Goal: Navigation & Orientation: Find specific page/section

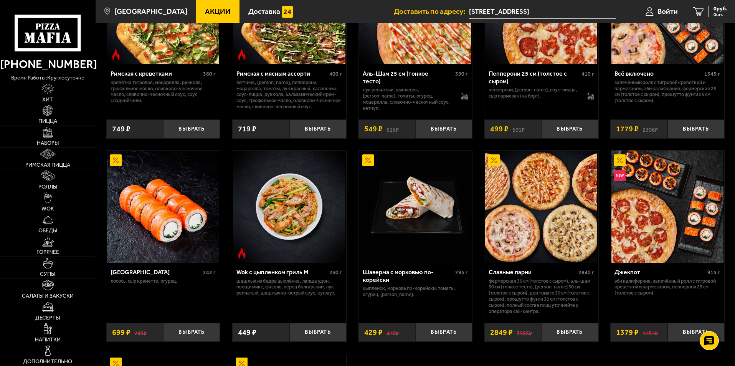
scroll to position [307, 0]
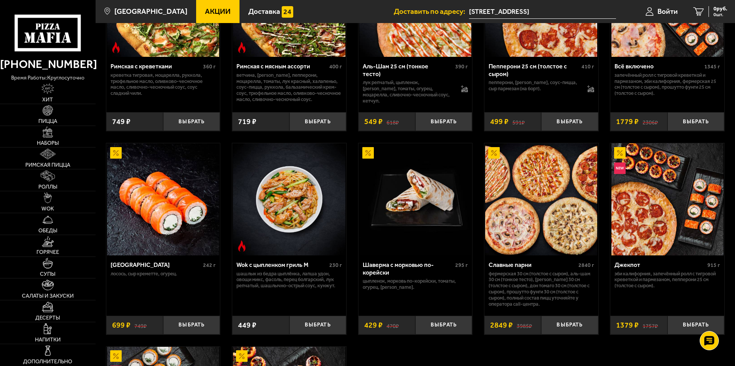
click at [205, 9] on span "Акции" at bounding box center [218, 11] width 26 height 7
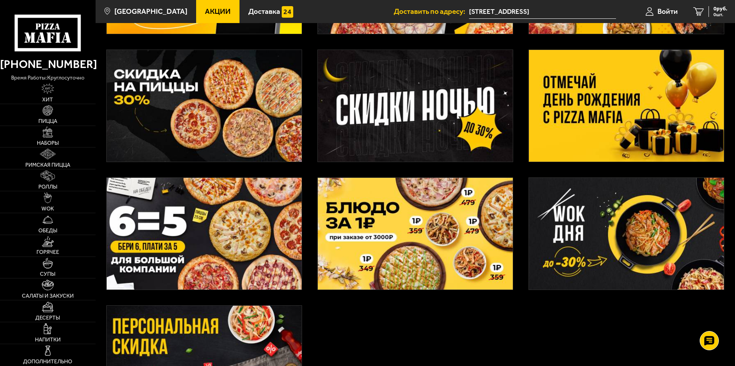
scroll to position [154, 0]
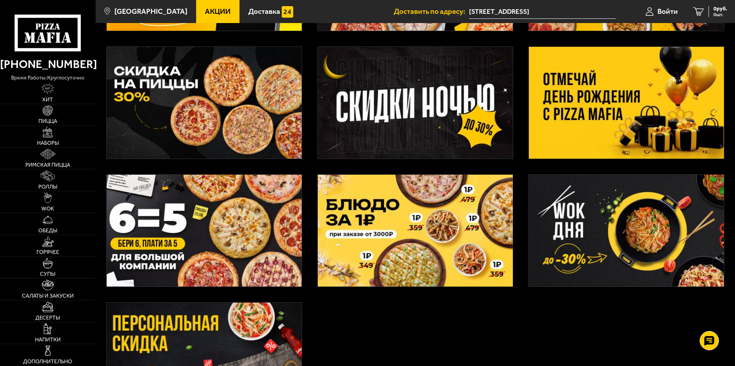
click at [654, 246] on img at bounding box center [626, 231] width 195 height 112
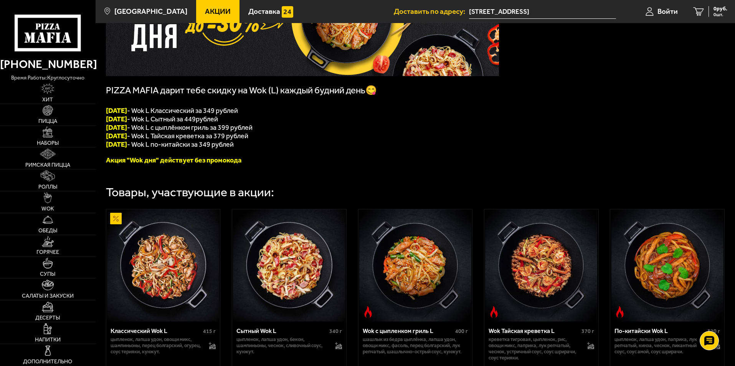
scroll to position [102, 0]
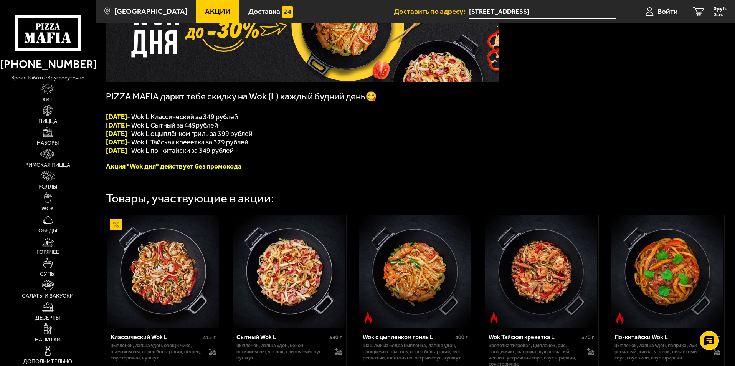
click at [52, 200] on link "WOK" at bounding box center [48, 201] width 96 height 21
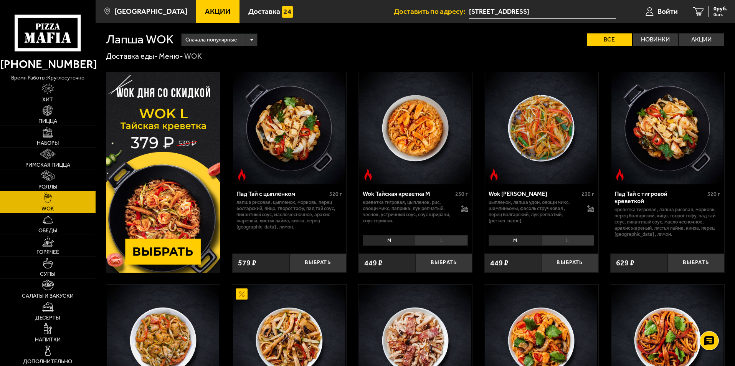
click at [197, 6] on link "Акции" at bounding box center [217, 11] width 43 height 23
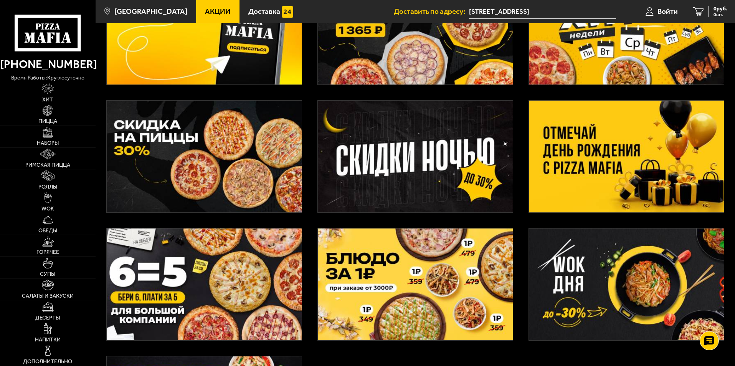
scroll to position [115, 0]
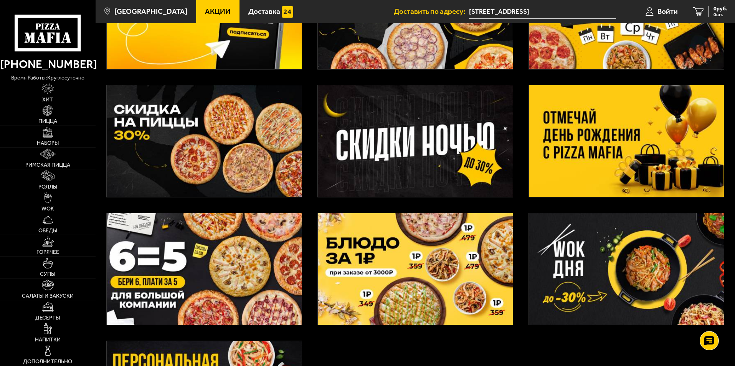
click at [649, 281] on img at bounding box center [626, 269] width 195 height 112
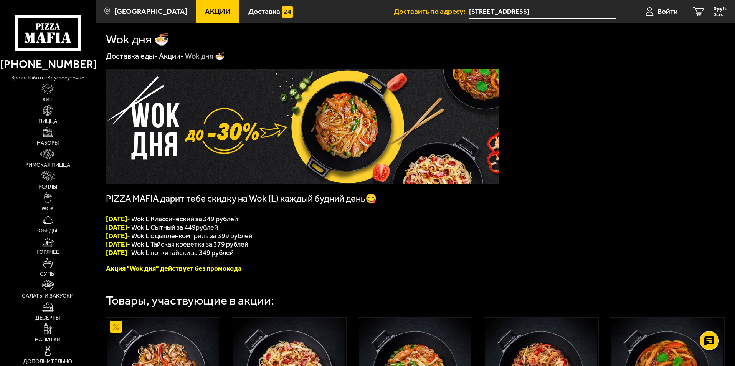
click at [52, 200] on link "WOK" at bounding box center [48, 201] width 96 height 21
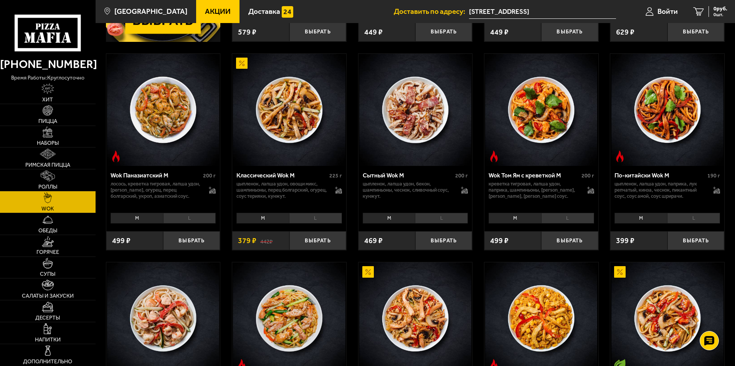
scroll to position [230, 0]
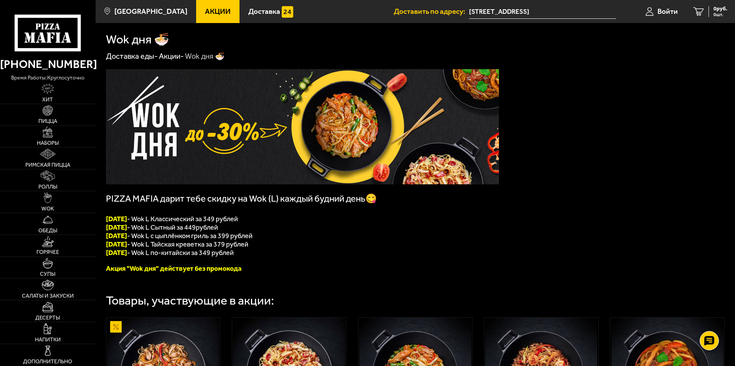
click at [210, 10] on span "Акции" at bounding box center [218, 11] width 26 height 7
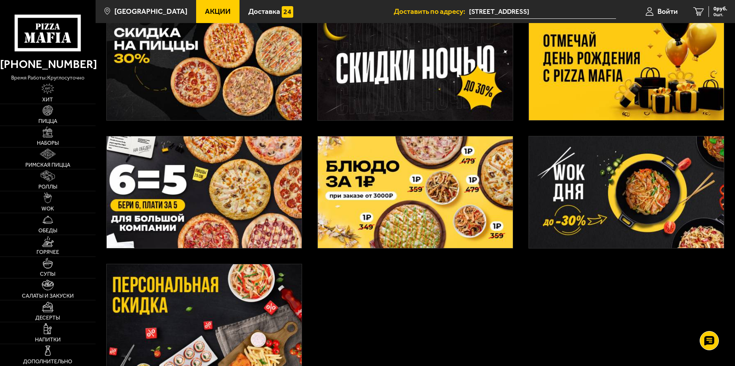
click at [611, 177] on img at bounding box center [626, 192] width 195 height 112
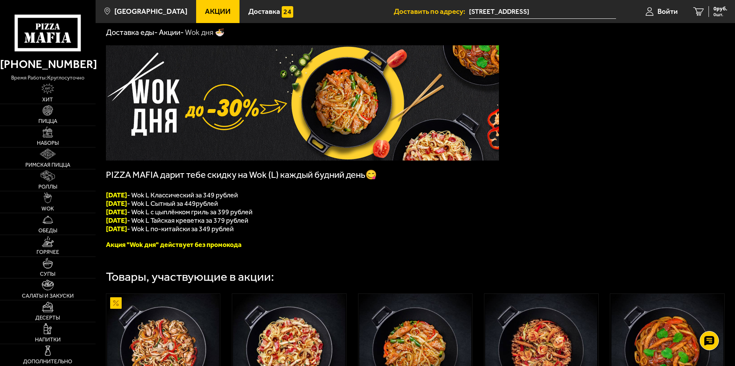
scroll to position [192, 0]
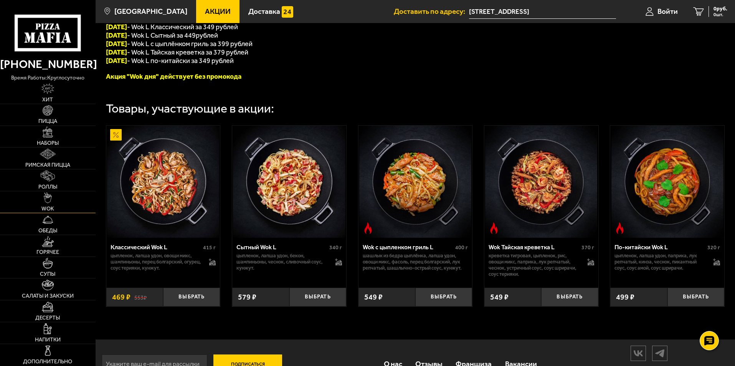
click at [42, 198] on link "WOK" at bounding box center [48, 201] width 96 height 21
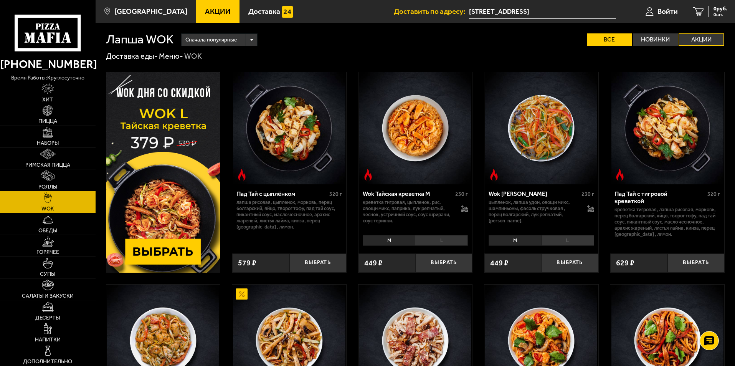
click at [691, 43] on label "Акции" at bounding box center [701, 39] width 45 height 12
click at [0, 0] on input "Акции" at bounding box center [0, 0] width 0 height 0
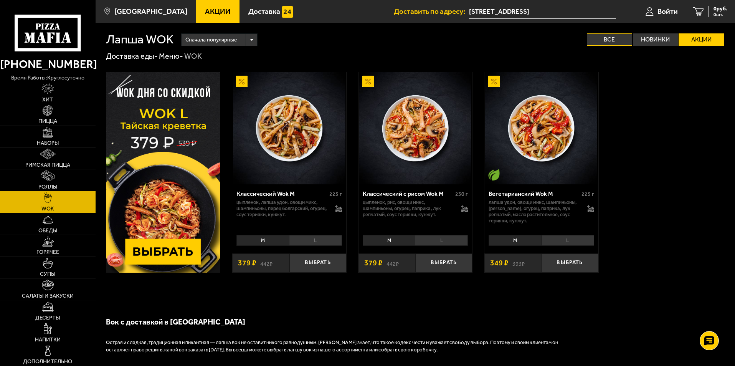
click at [606, 35] on label "Все" at bounding box center [609, 39] width 45 height 12
click at [0, 0] on input "Все" at bounding box center [0, 0] width 0 height 0
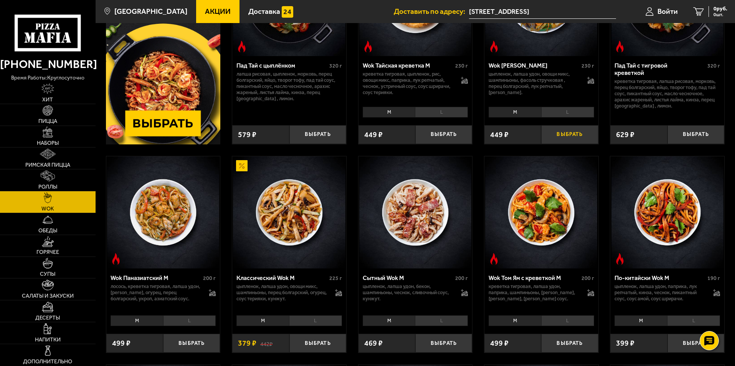
scroll to position [154, 0]
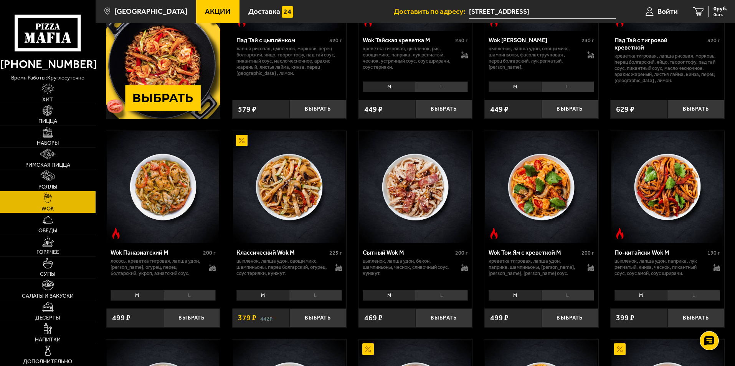
click at [311, 295] on li "L" at bounding box center [315, 295] width 53 height 11
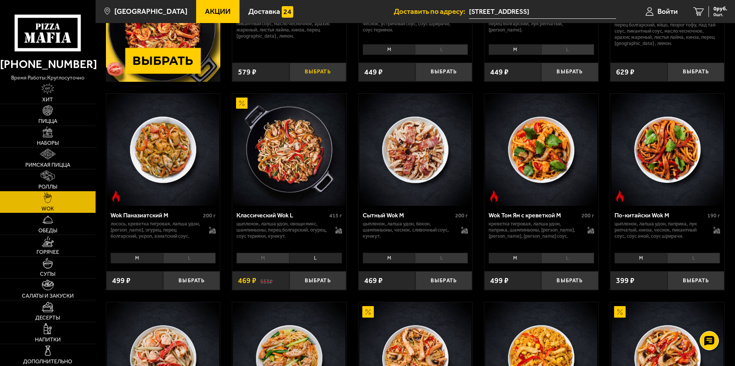
scroll to position [192, 0]
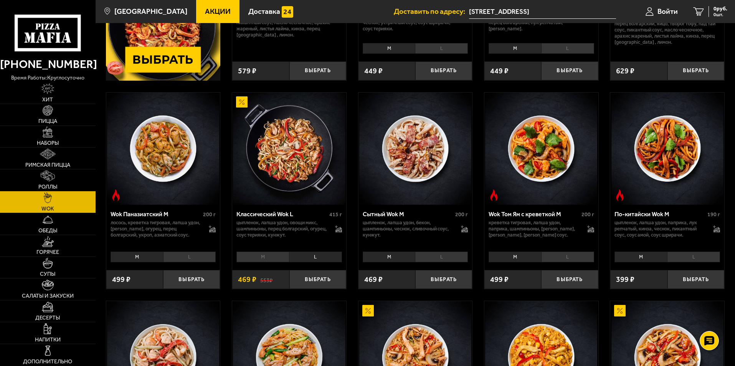
click at [277, 259] on li "M" at bounding box center [262, 256] width 53 height 11
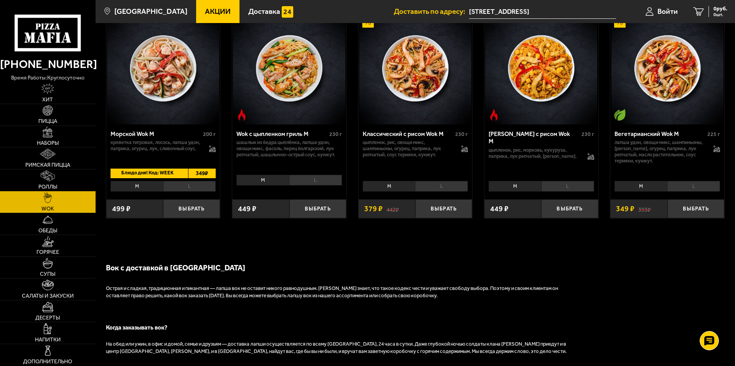
scroll to position [461, 0]
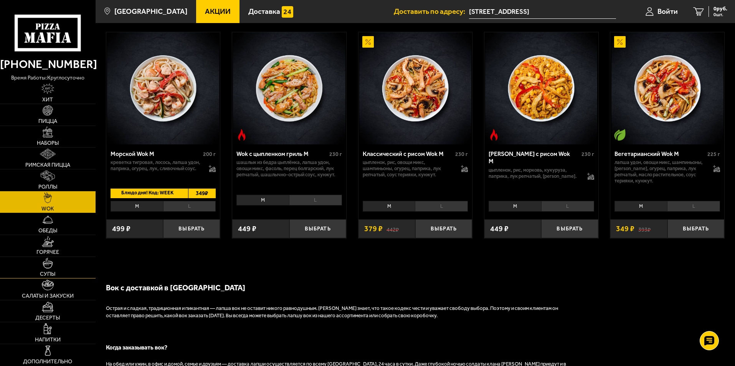
click at [51, 267] on img at bounding box center [48, 263] width 11 height 11
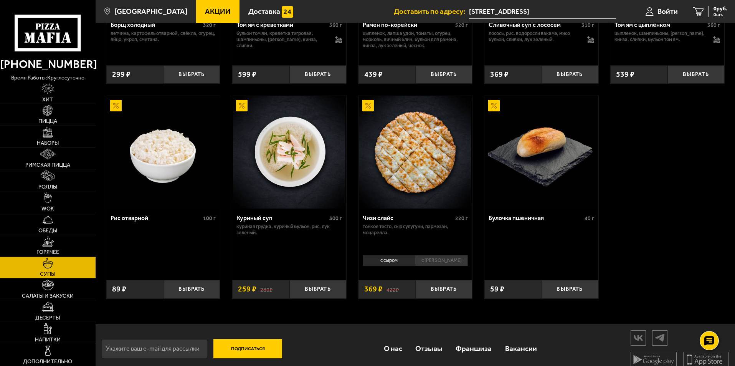
scroll to position [266, 0]
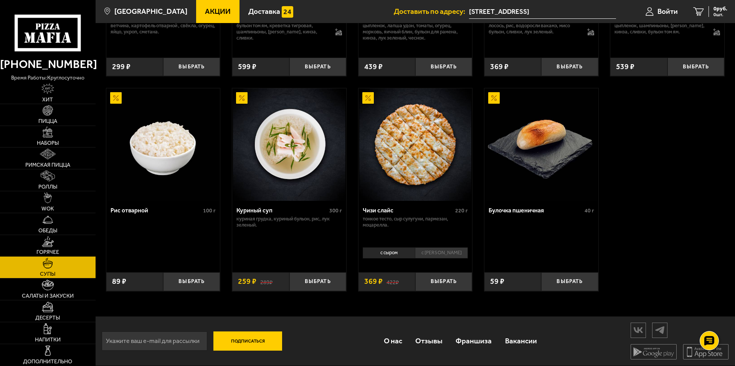
click at [54, 248] on link "Горячее" at bounding box center [48, 245] width 96 height 21
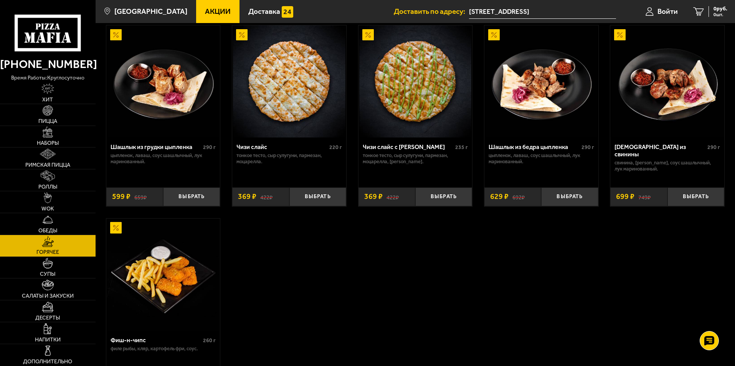
scroll to position [499, 0]
